Goal: Transaction & Acquisition: Purchase product/service

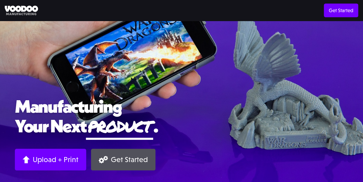
scroll to position [149, 0]
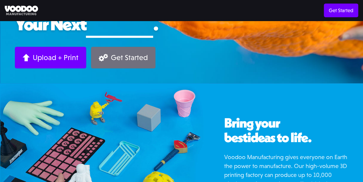
click at [136, 58] on div "Get Started" at bounding box center [129, 57] width 37 height 9
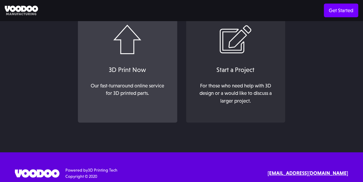
scroll to position [75, 0]
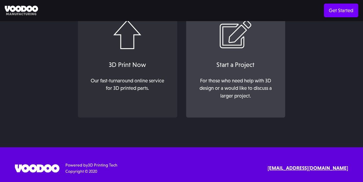
click at [241, 83] on div "For those who need help with 3D design or a would like to discuss a larger proj…" at bounding box center [235, 88] width 80 height 23
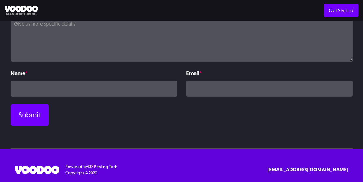
scroll to position [164, 0]
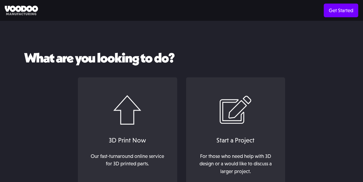
scroll to position [75, 0]
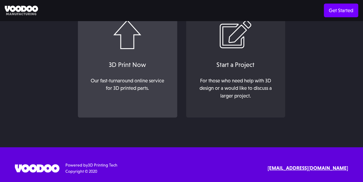
click at [107, 43] on link "3D Print Now Our fast-turnaround online service for 3D printed parts. ‍" at bounding box center [127, 60] width 99 height 116
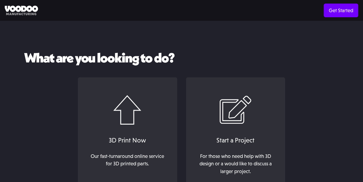
scroll to position [75, 0]
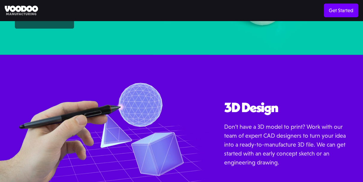
scroll to position [621, 0]
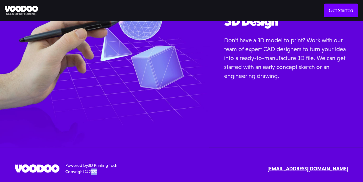
drag, startPoint x: 89, startPoint y: 170, endPoint x: 104, endPoint y: 170, distance: 14.6
click at [104, 170] on div "Powered by 3D Printing Tech Copyright © 2020" at bounding box center [91, 168] width 52 height 12
click at [153, 167] on div "Powered by 3D Printing Tech Copyright © 2020 Text or Call [EMAIL_ADDRESS][DOMAI…" at bounding box center [181, 168] width 333 height 12
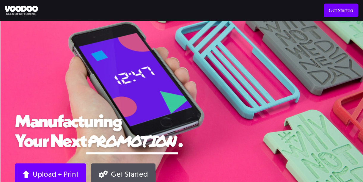
scroll to position [0, 0]
